Goal: Task Accomplishment & Management: Manage account settings

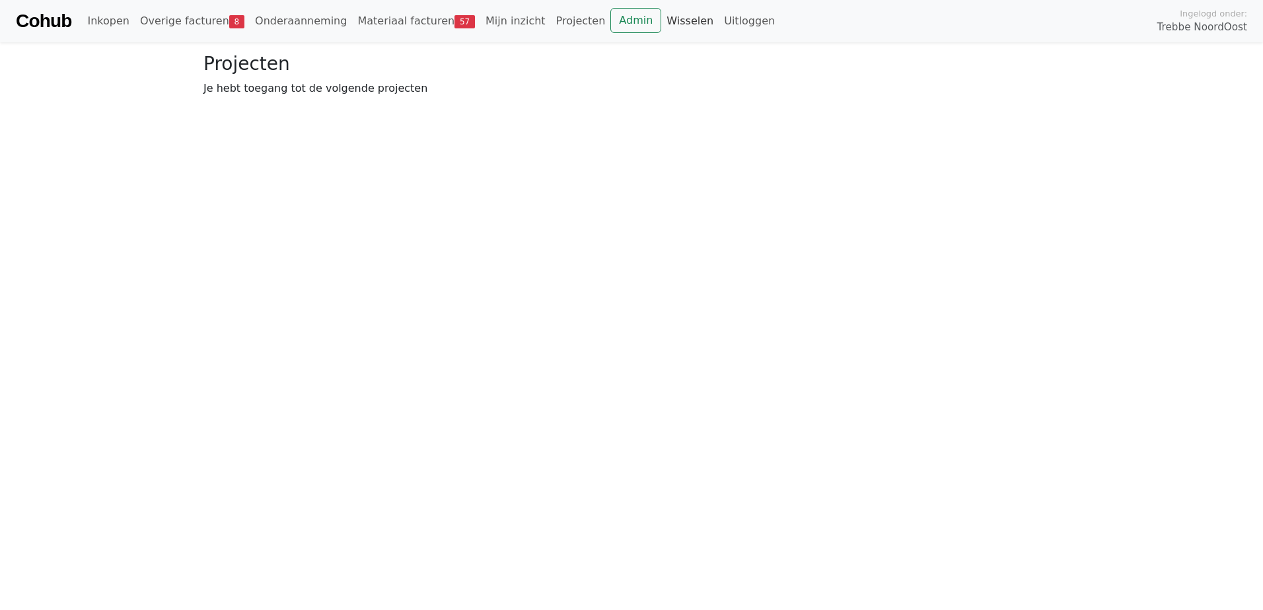
click at [661, 19] on link "Wisselen" at bounding box center [689, 21] width 57 height 26
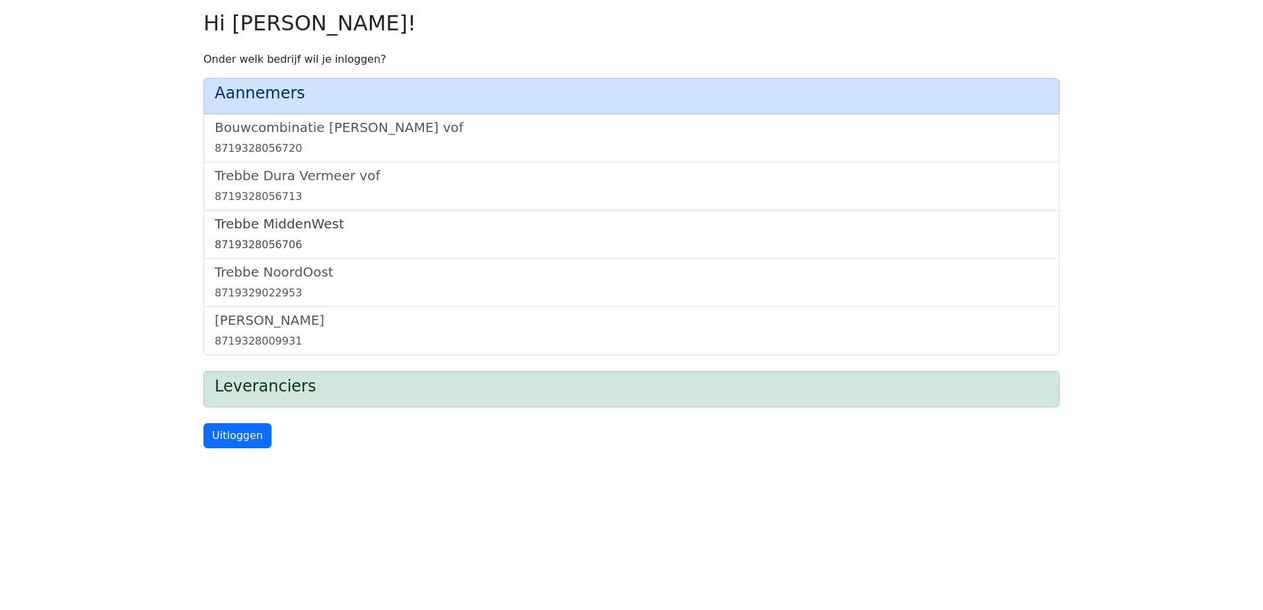
click at [299, 229] on h5 "Trebbe MiddenWest" at bounding box center [632, 224] width 834 height 16
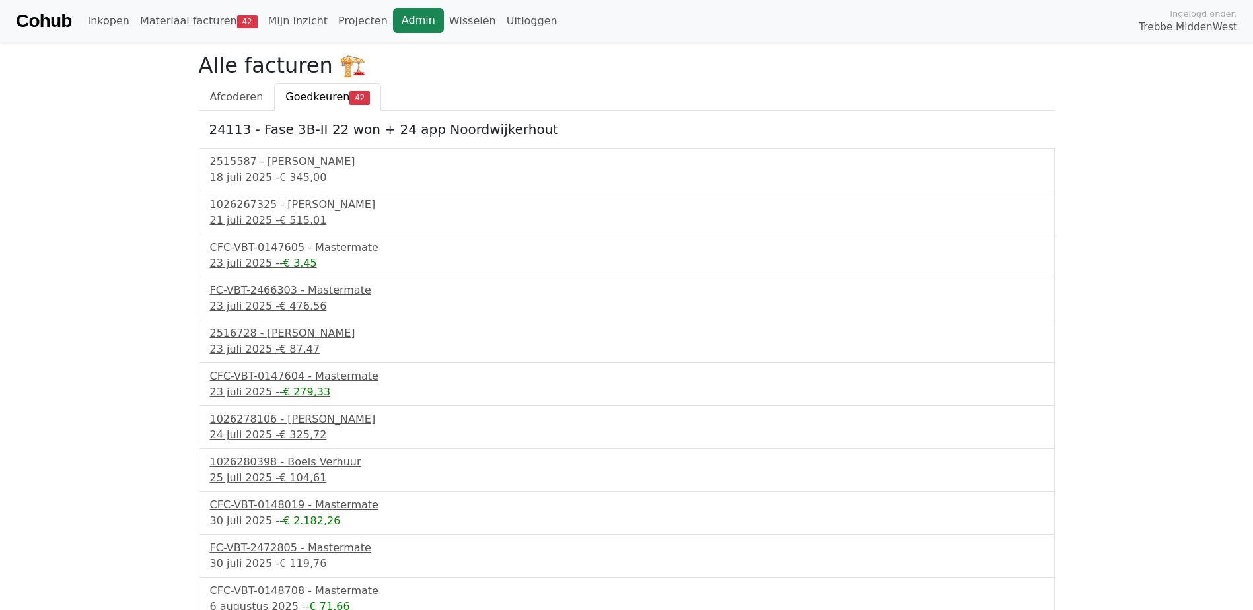
click at [394, 16] on link "Admin" at bounding box center [418, 20] width 51 height 25
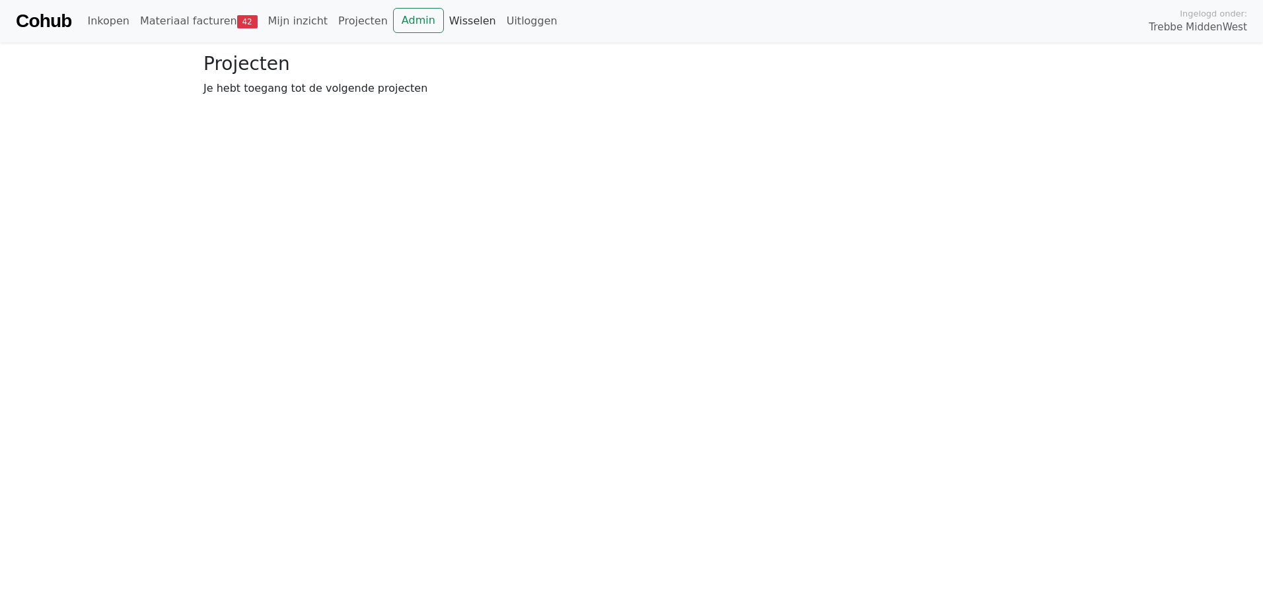
click at [444, 9] on link "Wisselen" at bounding box center [472, 21] width 57 height 26
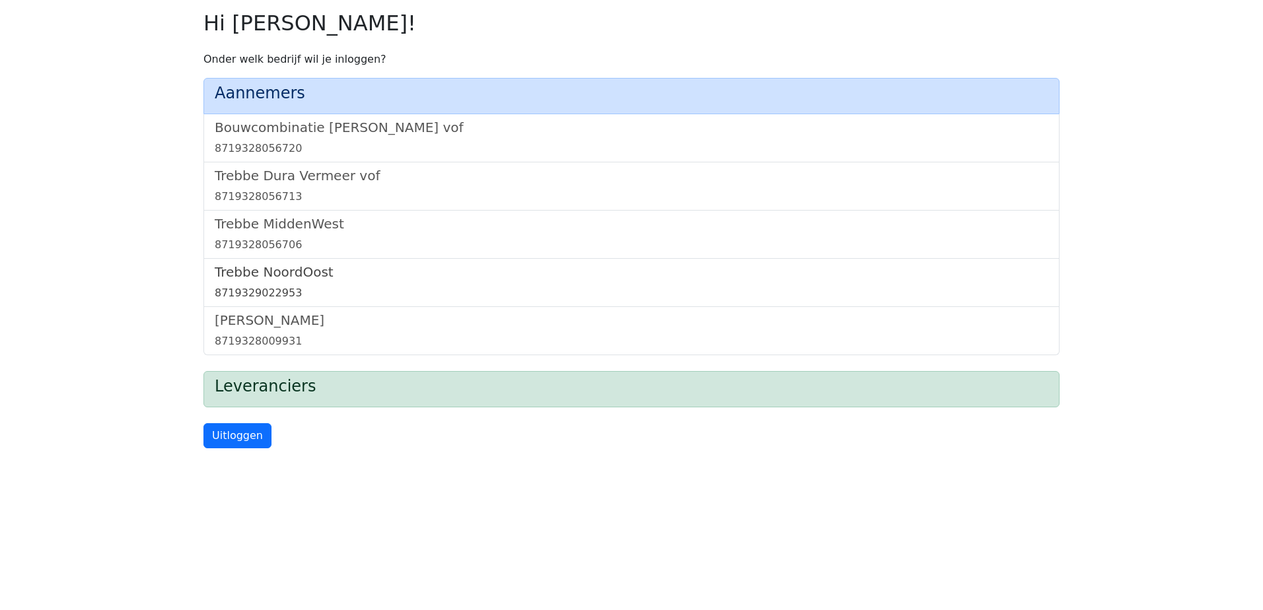
click at [286, 270] on h5 "Trebbe NoordOost" at bounding box center [632, 272] width 834 height 16
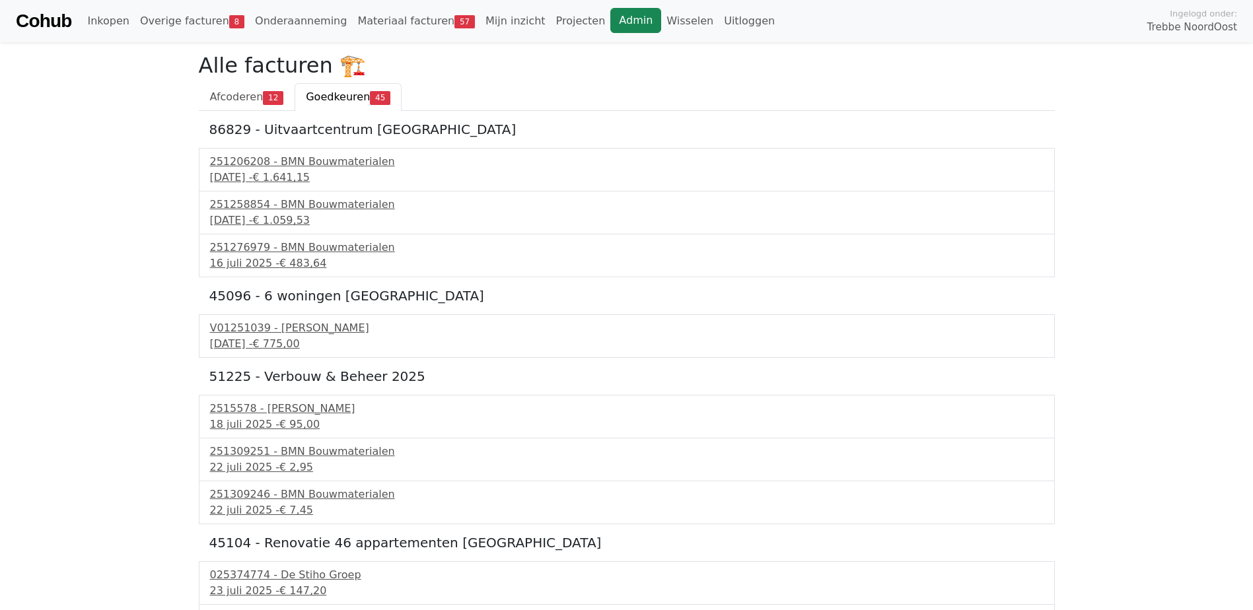
click at [610, 24] on link "Admin" at bounding box center [635, 20] width 51 height 25
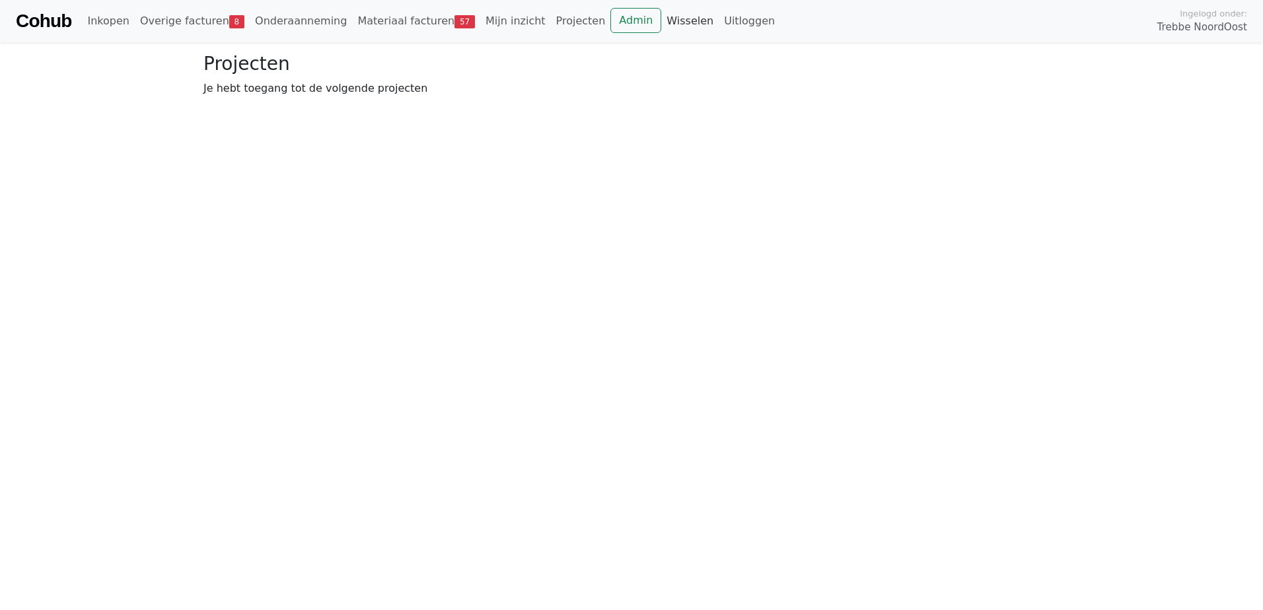
click at [661, 18] on link "Wisselen" at bounding box center [689, 21] width 57 height 26
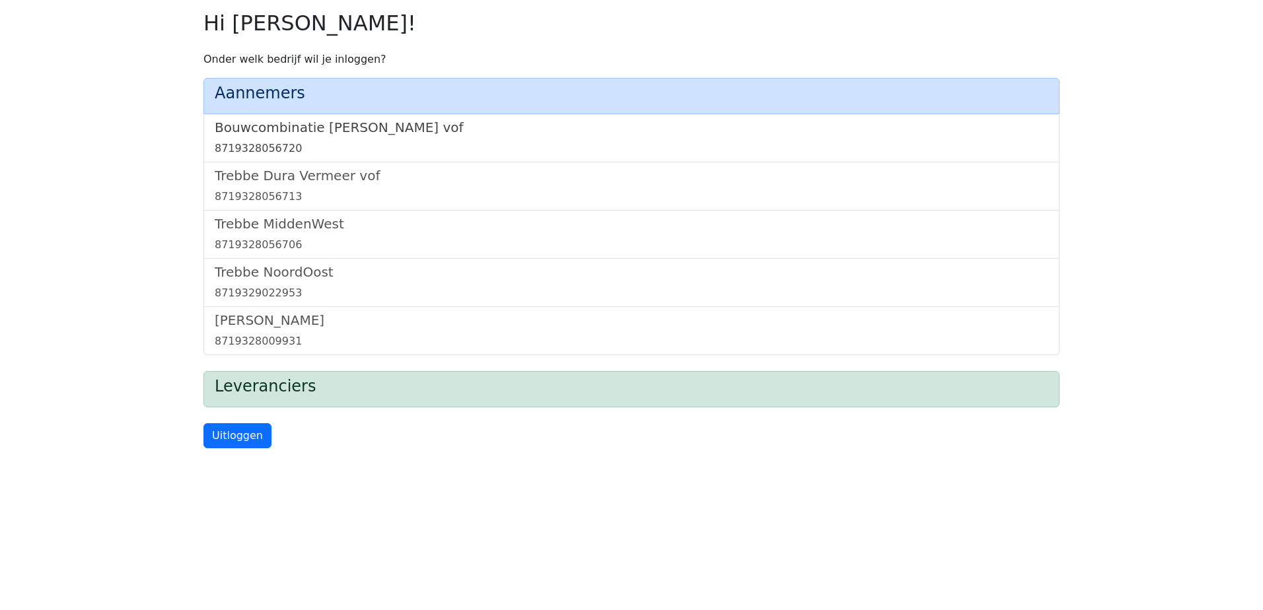
click at [367, 122] on h5 "Bouwcombinatie [PERSON_NAME] vof" at bounding box center [632, 128] width 834 height 16
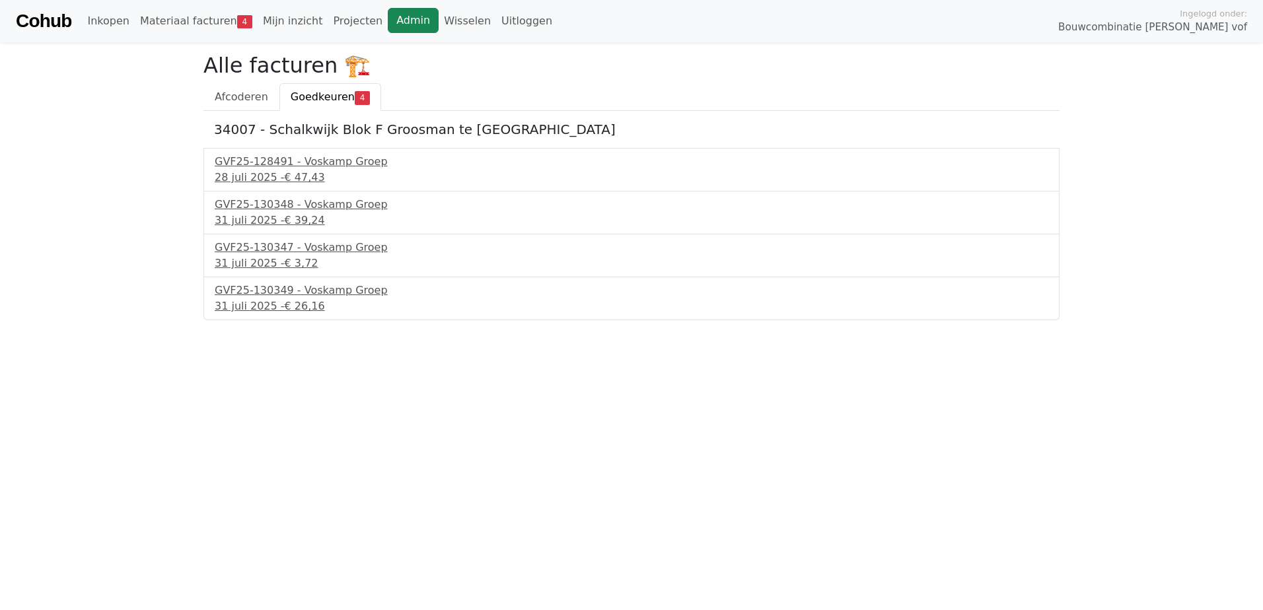
click at [388, 13] on link "Admin" at bounding box center [413, 20] width 51 height 25
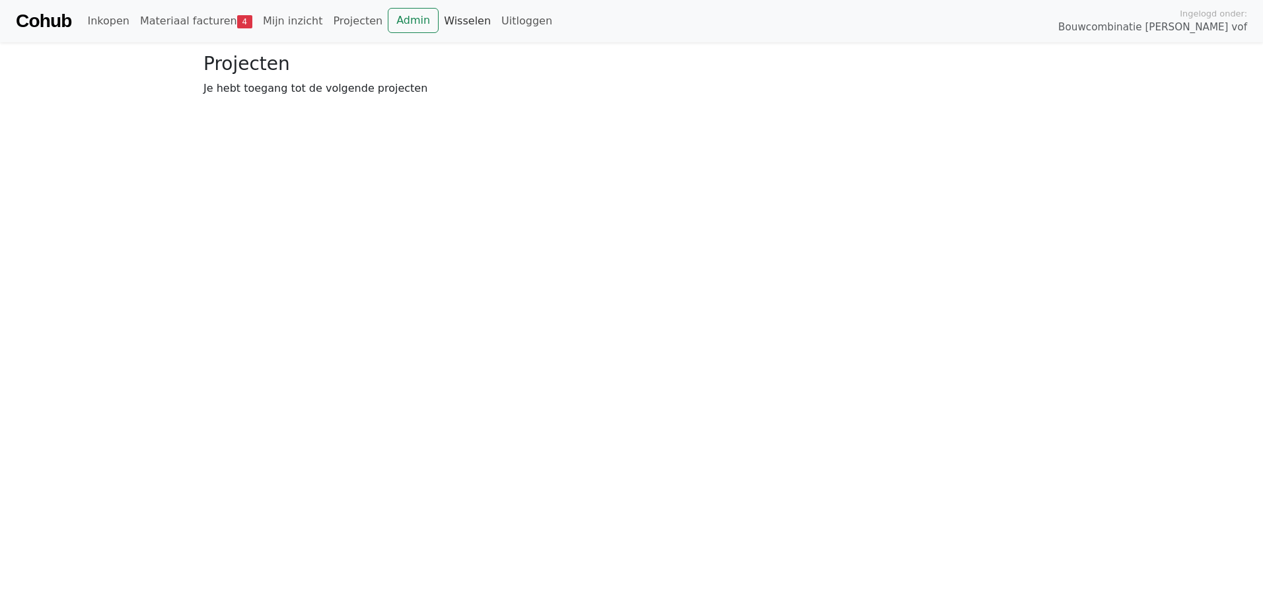
click at [439, 22] on link "Wisselen" at bounding box center [467, 21] width 57 height 26
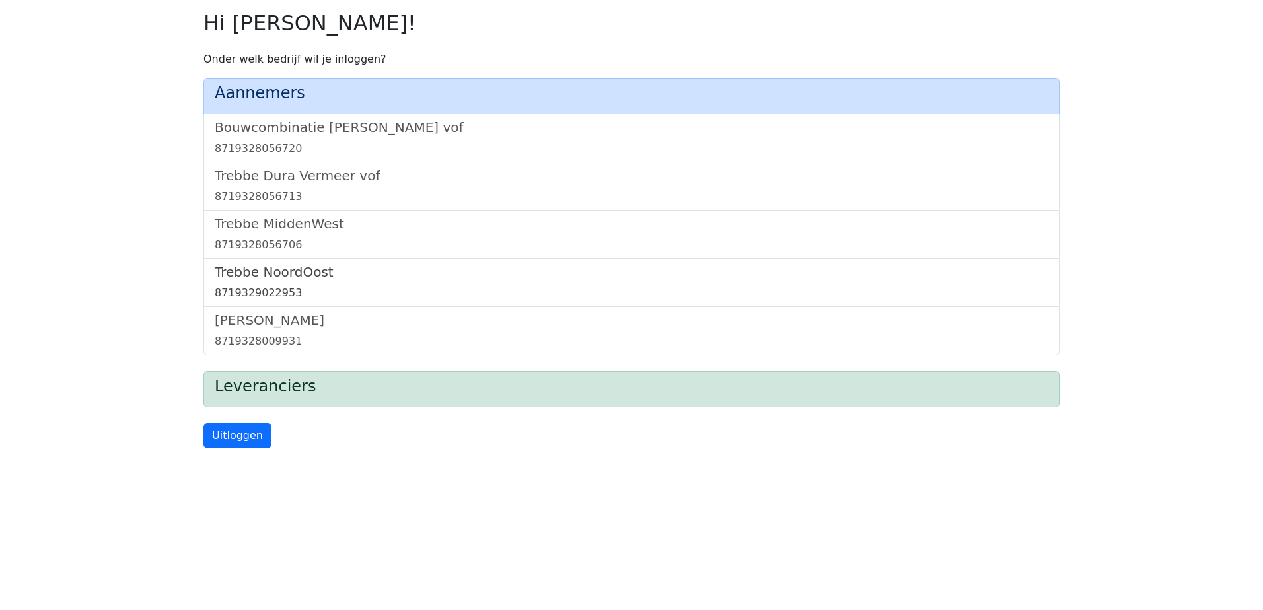
click at [295, 268] on h5 "Trebbe NoordOost" at bounding box center [632, 272] width 834 height 16
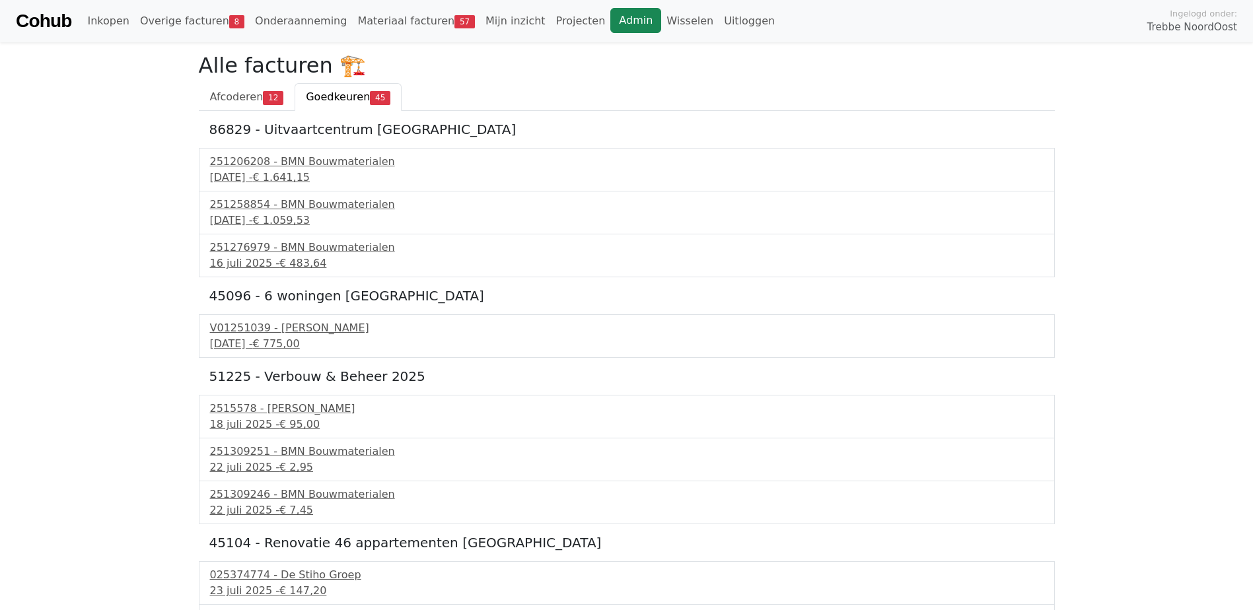
click at [610, 16] on link "Admin" at bounding box center [635, 20] width 51 height 25
